Goal: Task Accomplishment & Management: Use online tool/utility

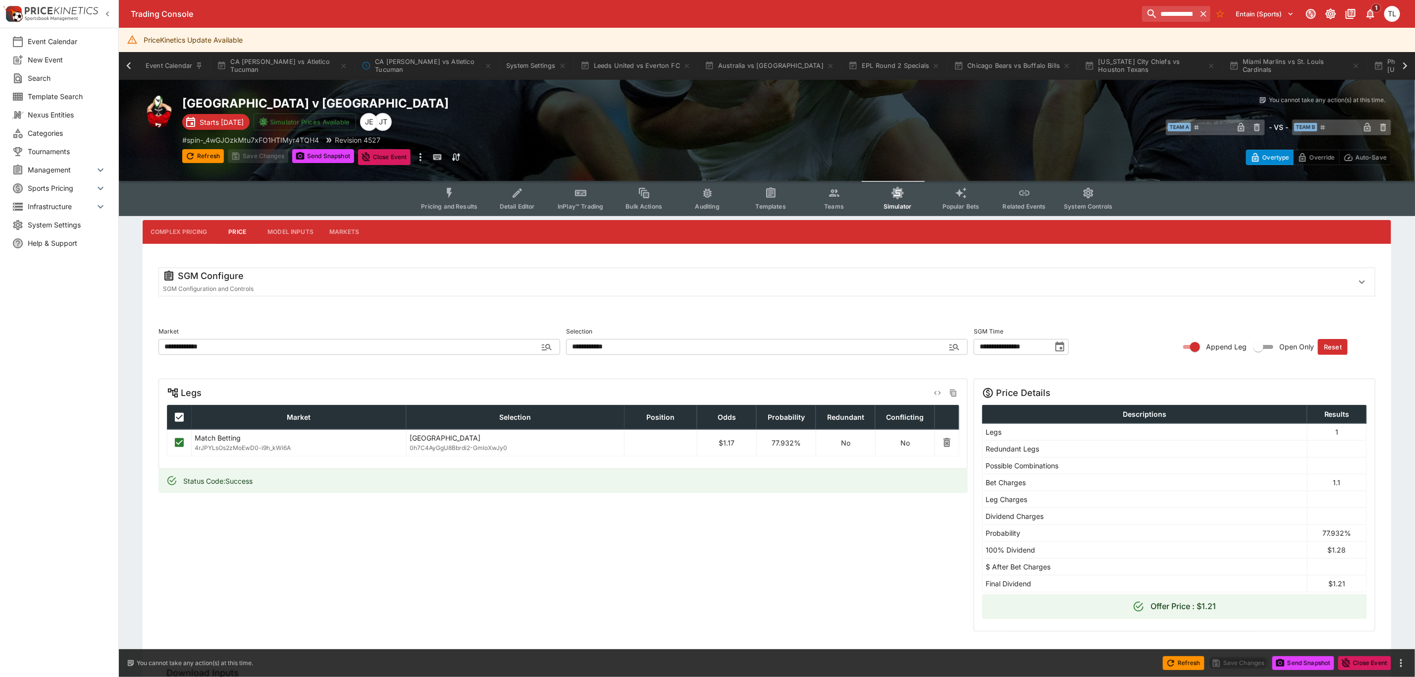
scroll to position [0, 448]
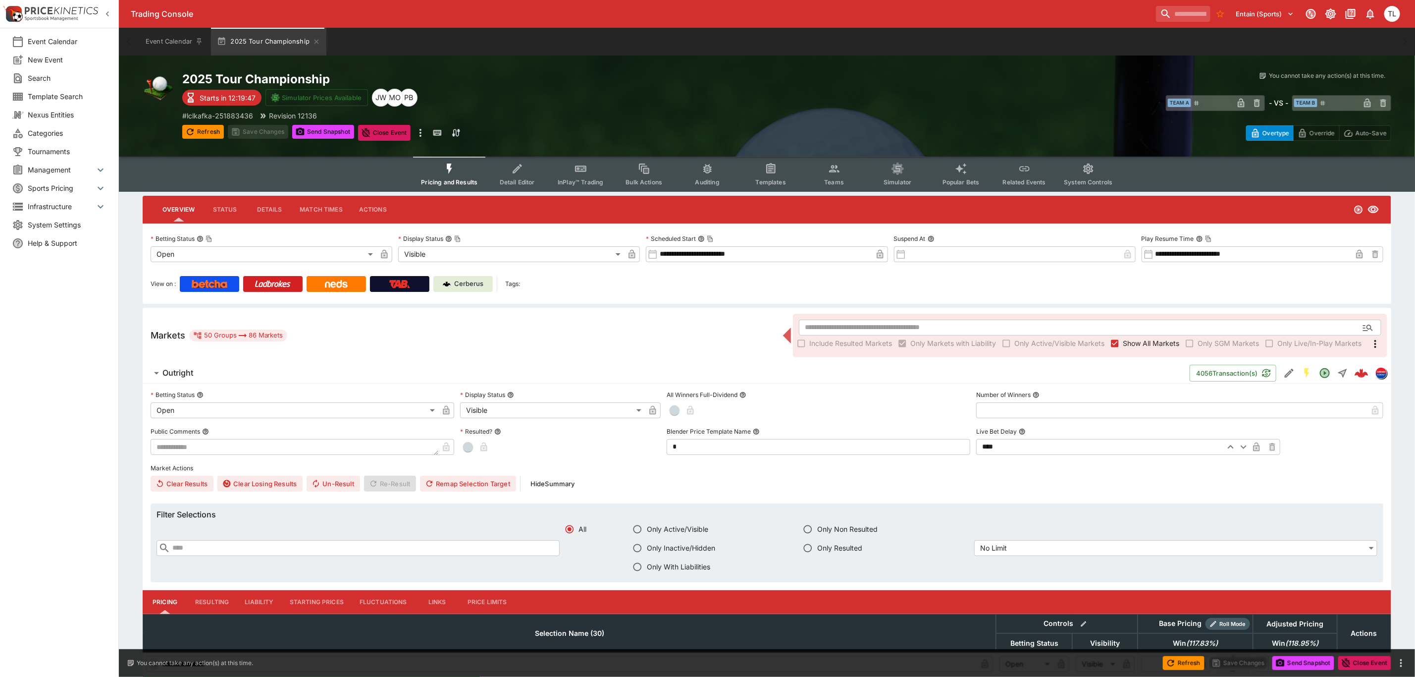
click at [645, 284] on div "View on : Cerberus Tags:" at bounding box center [767, 284] width 1233 height 16
click at [421, 131] on icon "more" at bounding box center [421, 133] width 12 height 12
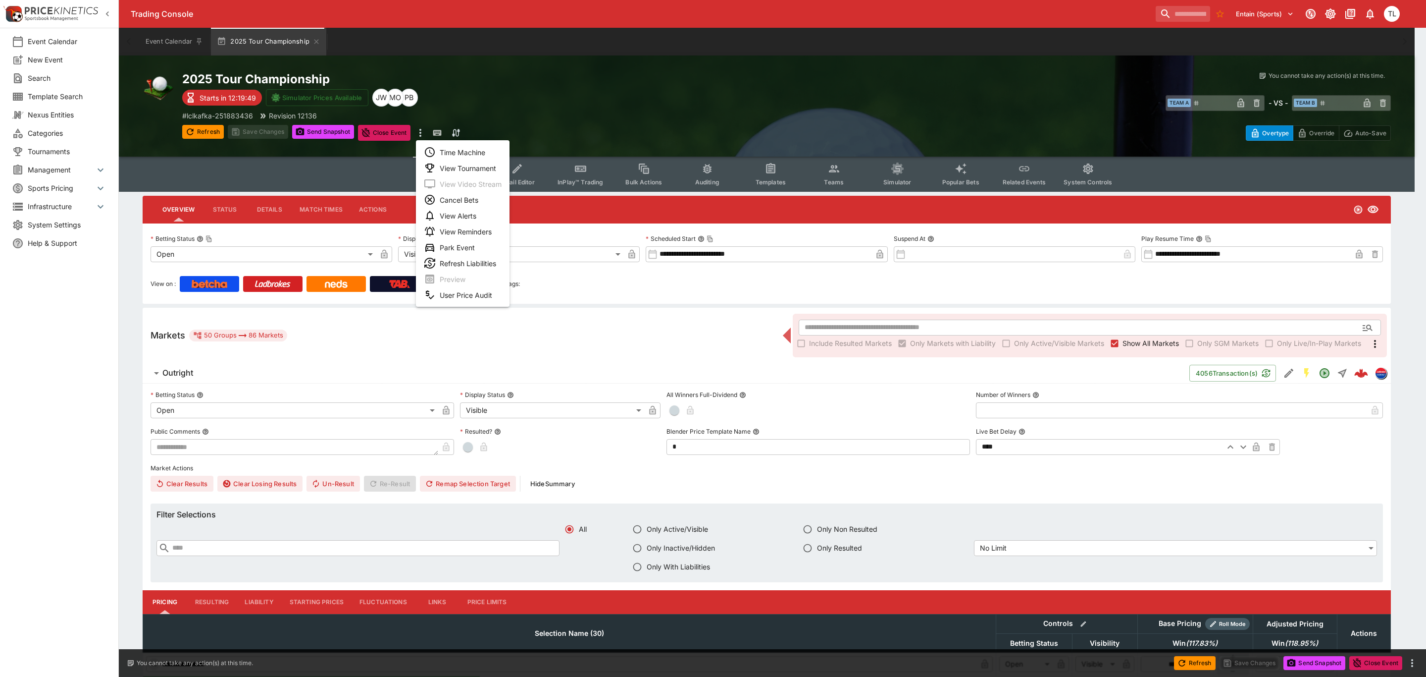
click at [446, 149] on li "Time Machine" at bounding box center [463, 152] width 94 height 16
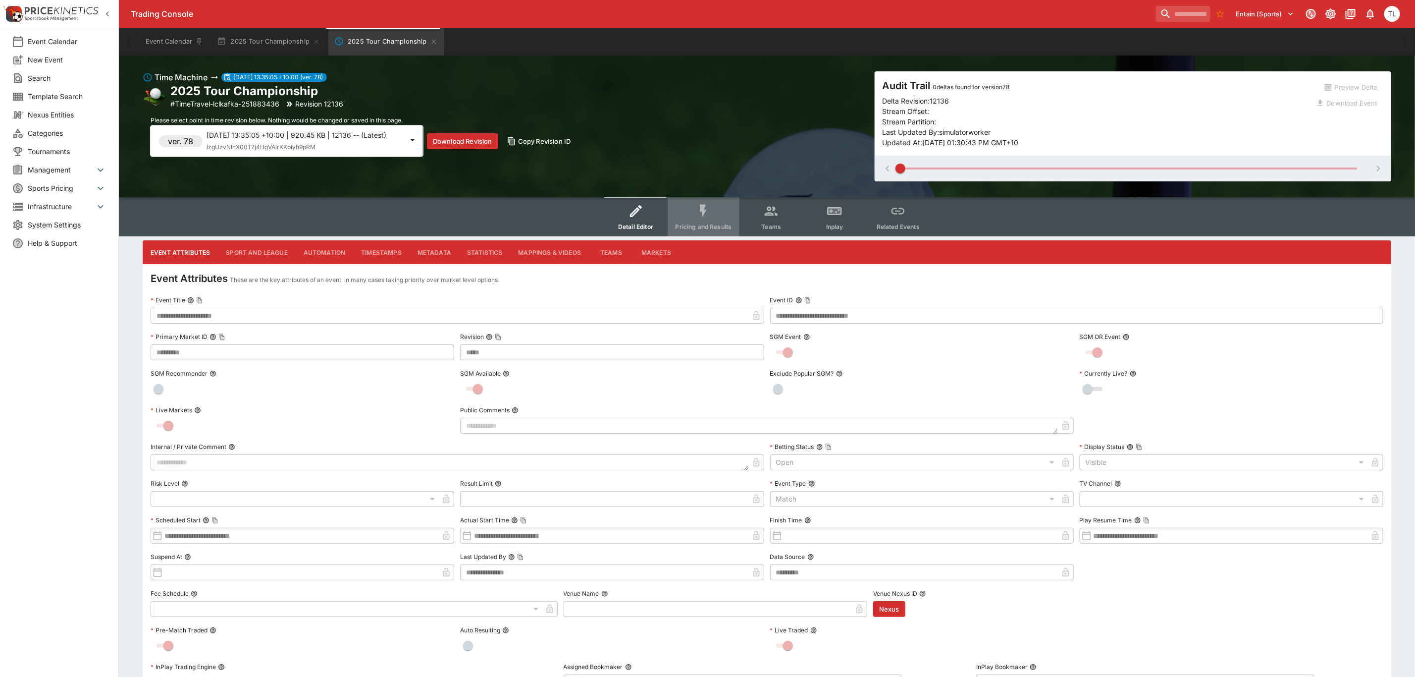
click at [694, 220] on button "Pricing and Results" at bounding box center [704, 216] width 72 height 39
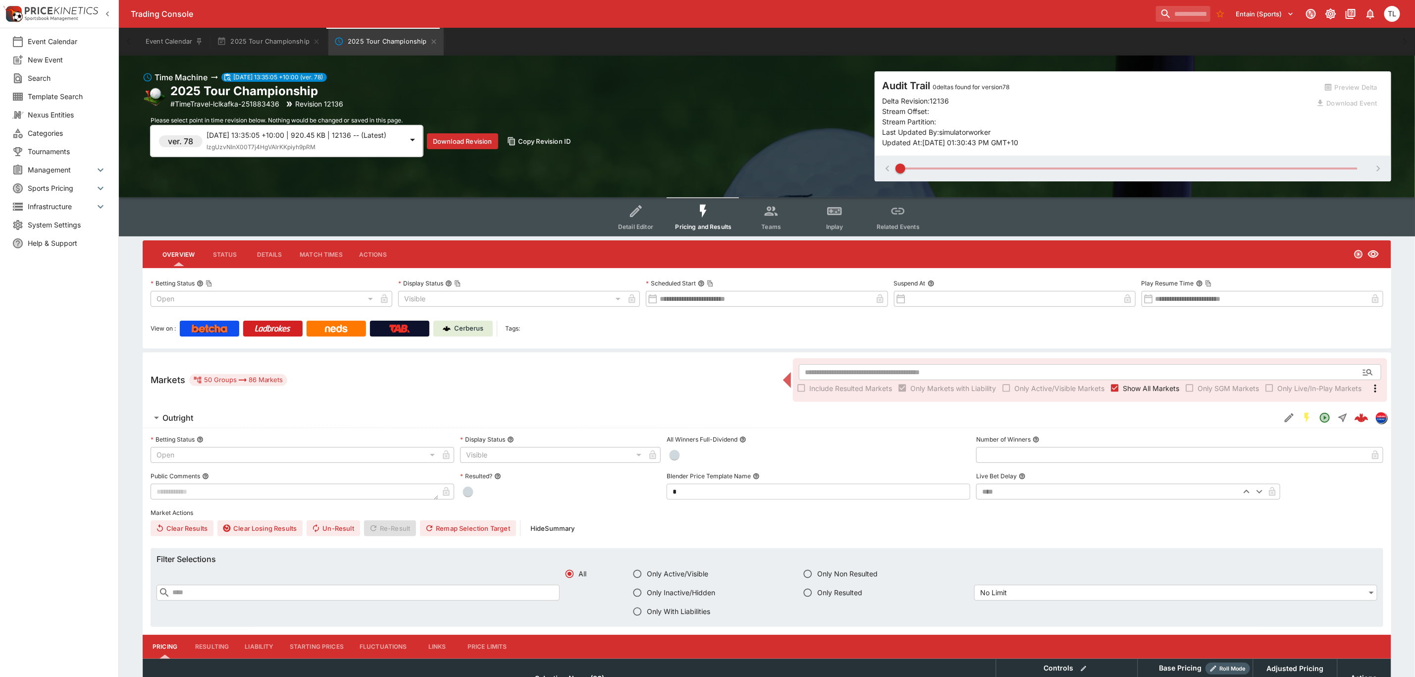
click at [323, 140] on p "2025-08-22 13:35:05 +10:00 | 920.45 KB | 12136 -- (Latest)" at bounding box center [305, 135] width 196 height 10
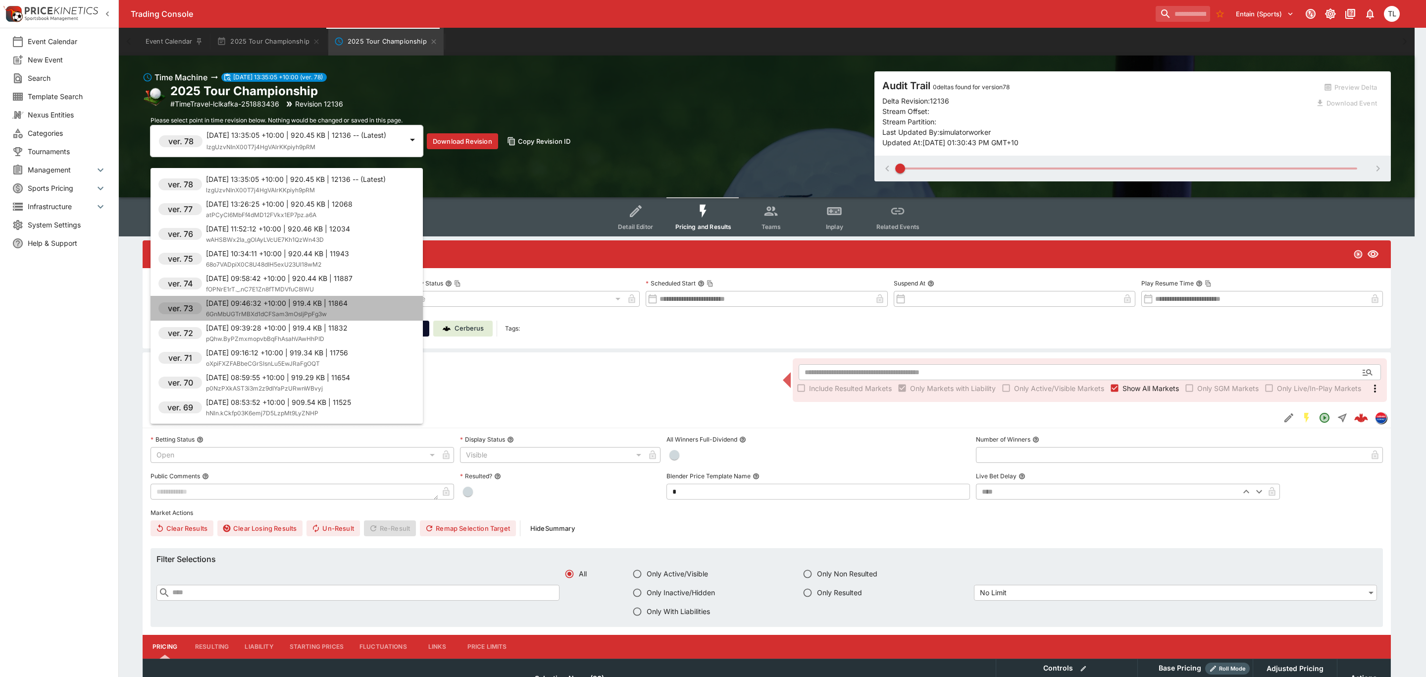
click at [318, 306] on p "2025-08-22 09:46:32 +10:00 | 919.4 KB | 11864" at bounding box center [277, 303] width 142 height 10
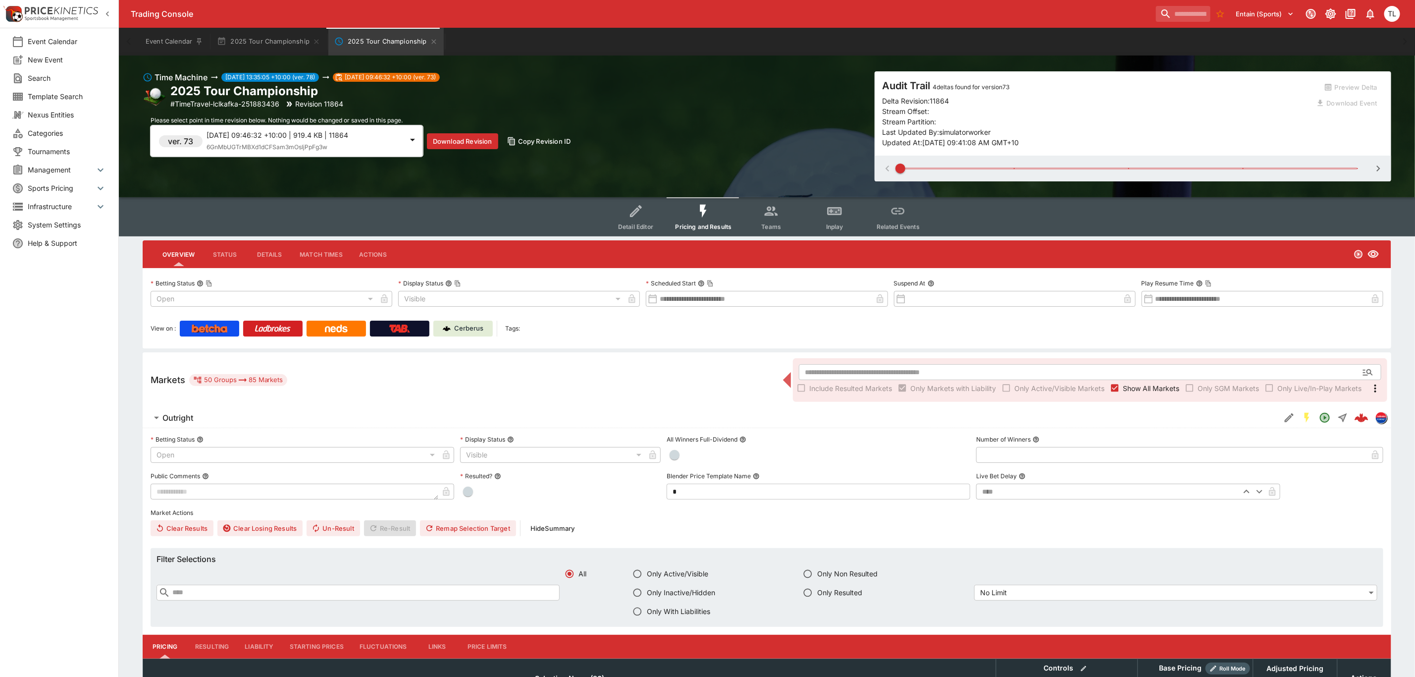
click at [1375, 164] on icon "button" at bounding box center [1378, 168] width 12 height 12
click at [887, 168] on icon "button" at bounding box center [887, 168] width 3 height 6
click at [1379, 170] on icon "button" at bounding box center [1378, 168] width 12 height 12
click at [1378, 170] on icon "button" at bounding box center [1378, 168] width 3 height 6
click at [1375, 170] on icon "button" at bounding box center [1378, 168] width 12 height 12
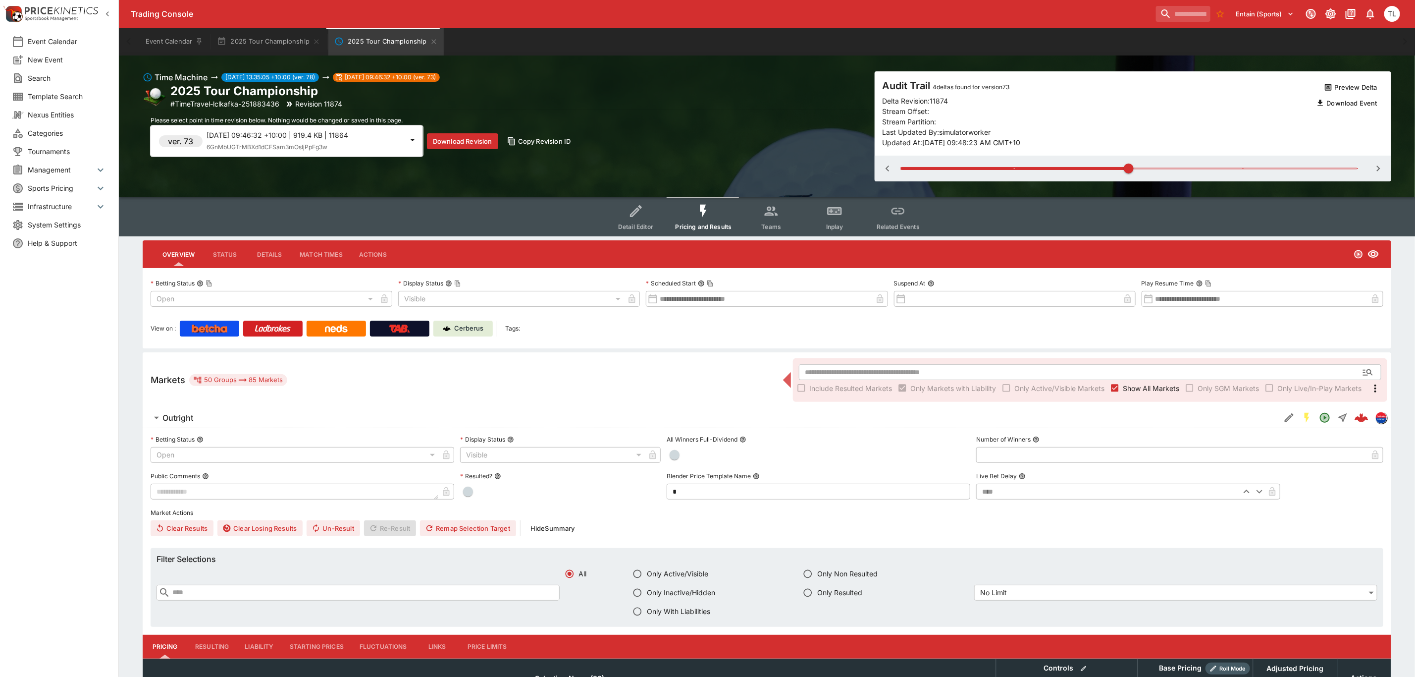
type input "*"
click at [275, 36] on button "2025 Tour Championship" at bounding box center [268, 42] width 115 height 28
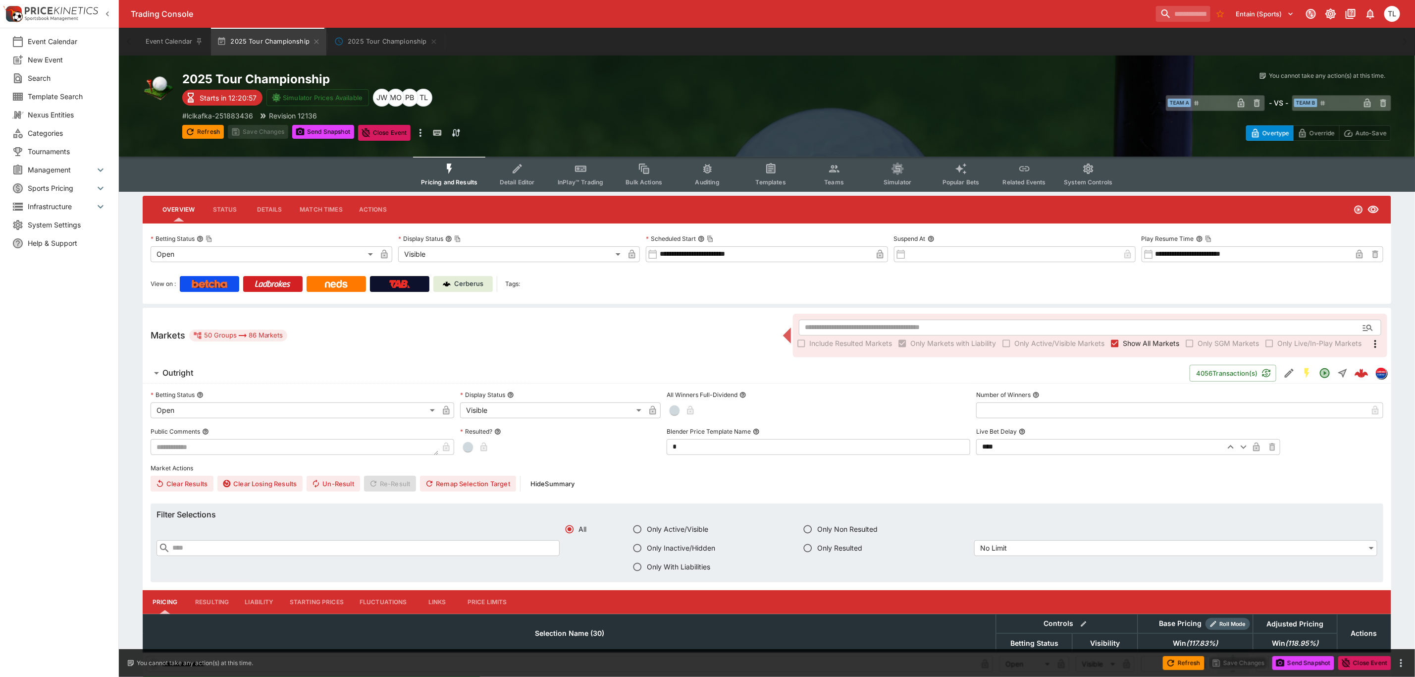
drag, startPoint x: 703, startPoint y: 320, endPoint x: 640, endPoint y: 243, distance: 99.3
click at [703, 320] on div "Markets 50 Groups 86 Markets ​ Include Resulted Markets Only Markets with Liabi…" at bounding box center [767, 335] width 1249 height 55
